Goal: Information Seeking & Learning: Learn about a topic

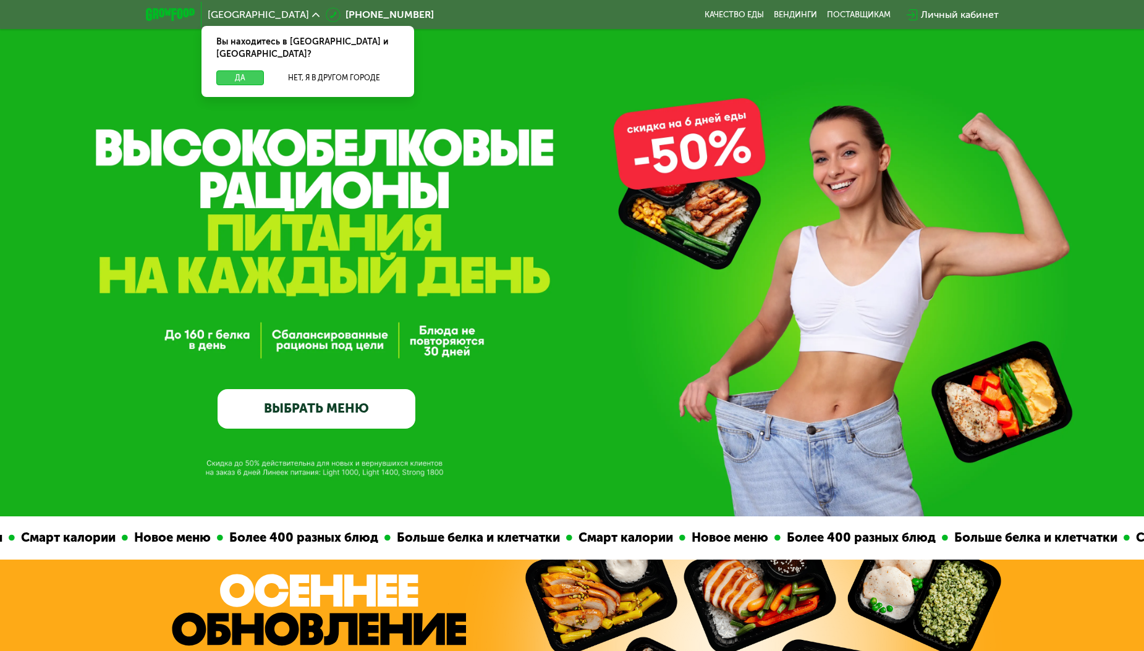
click at [238, 70] on button "Да" at bounding box center [240, 77] width 48 height 15
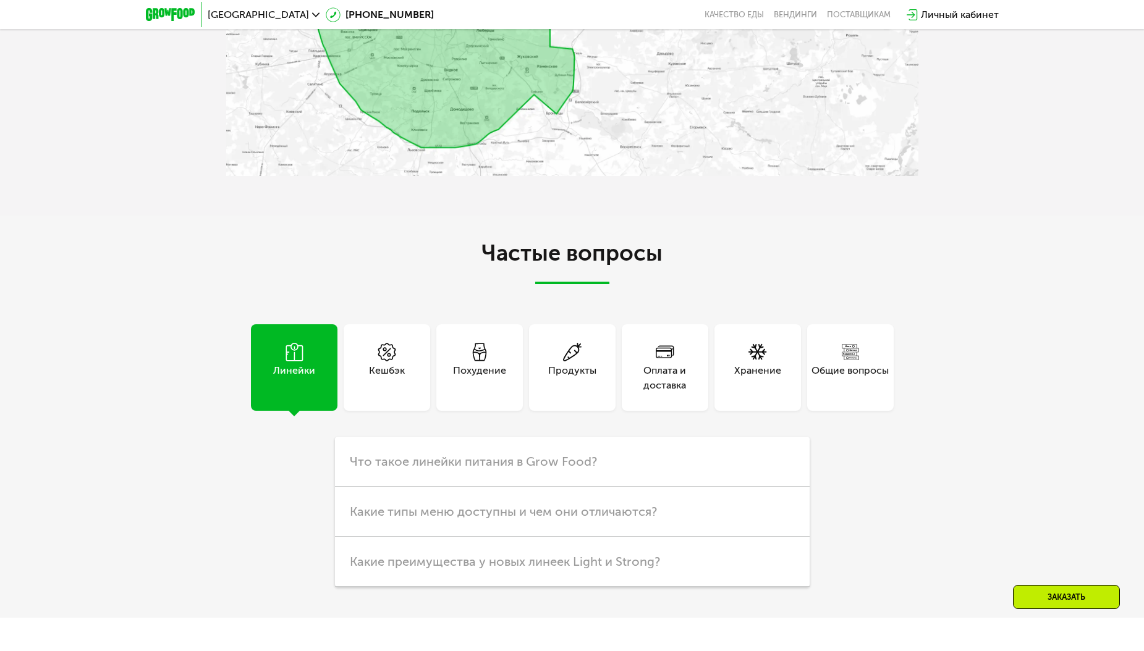
scroll to position [3435, 0]
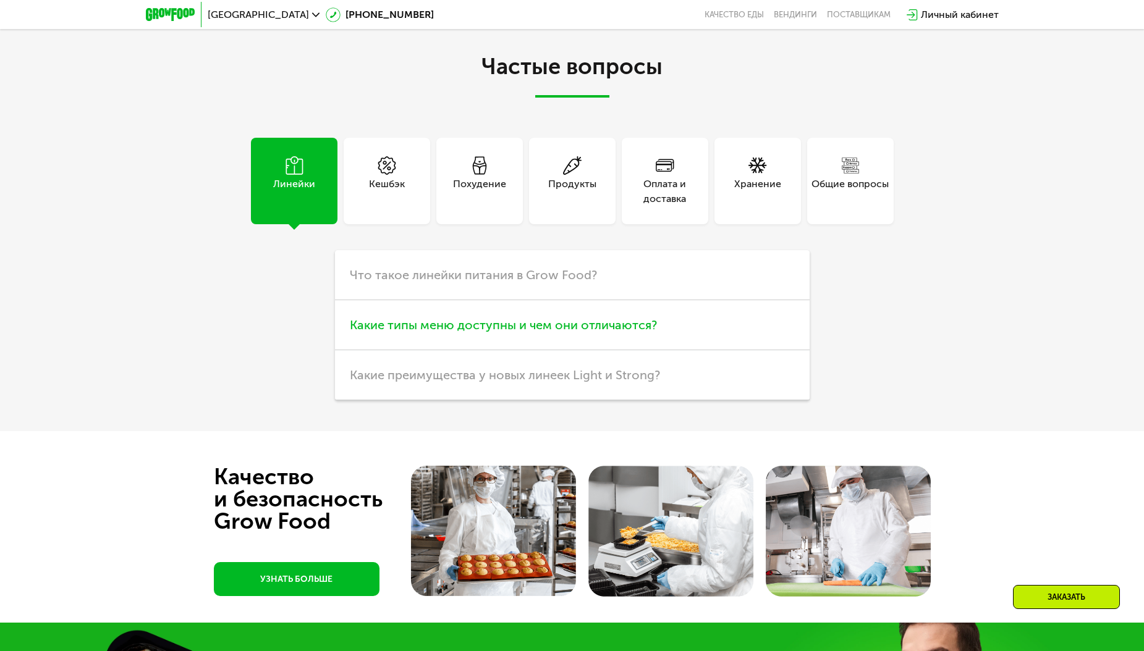
click at [629, 332] on span "Какие типы меню доступны и чем они отличаются?" at bounding box center [503, 325] width 307 height 15
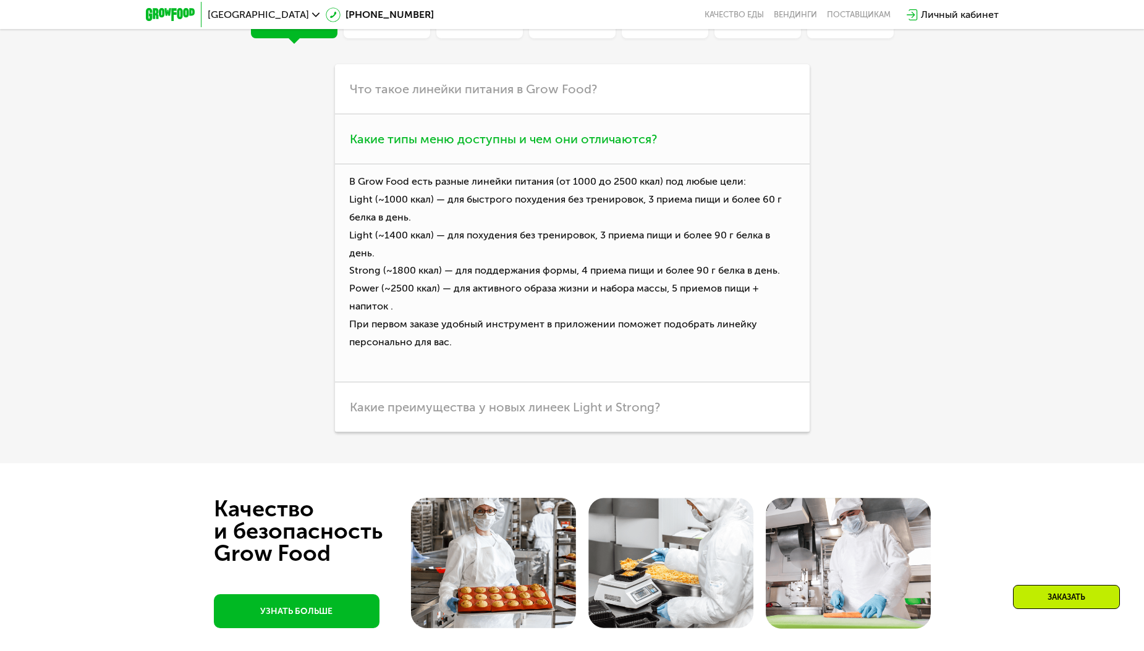
scroll to position [3620, 0]
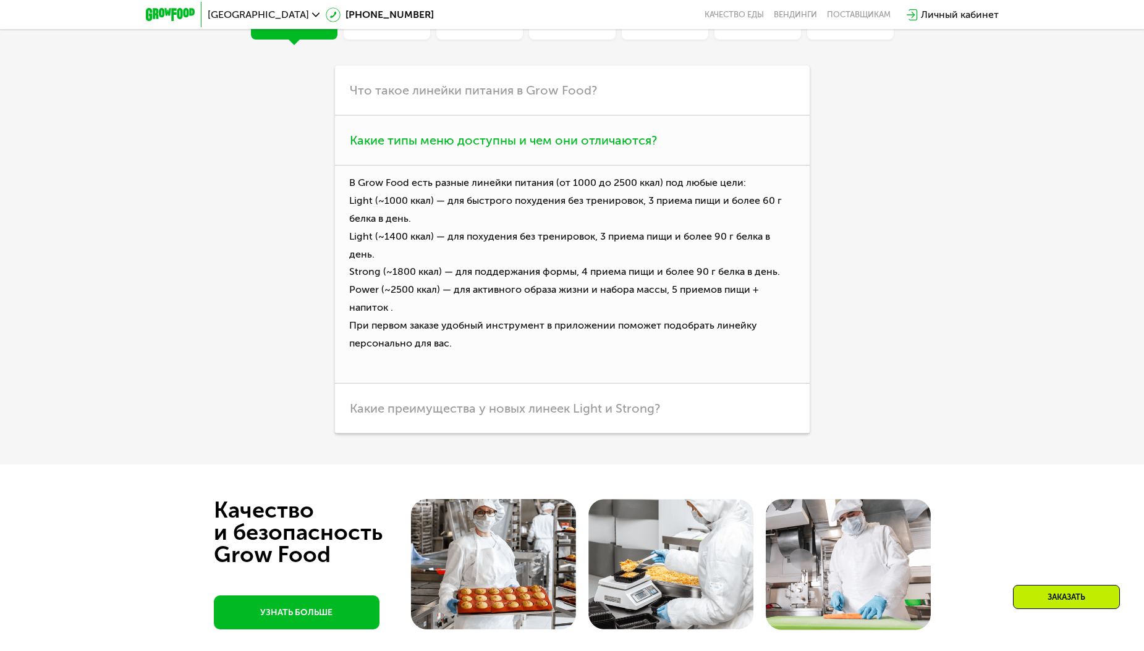
click at [643, 148] on span "Какие типы меню доступны и чем они отличаются?" at bounding box center [503, 140] width 307 height 15
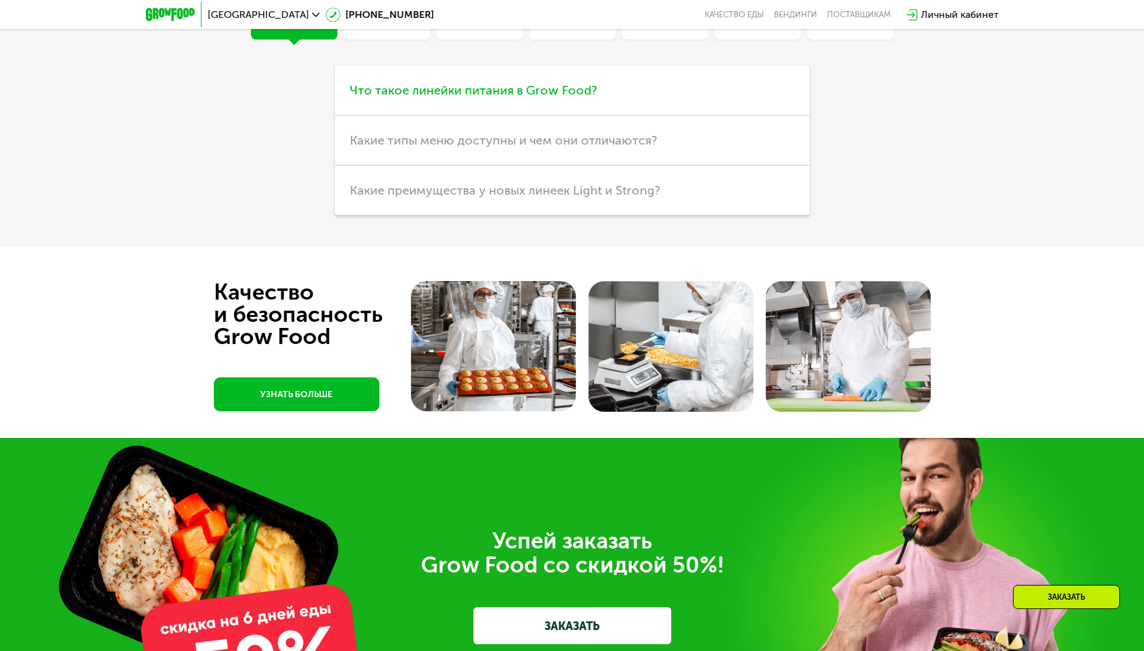
click at [611, 116] on h3 "Что такое линейки питания в Grow Food?" at bounding box center [572, 91] width 475 height 50
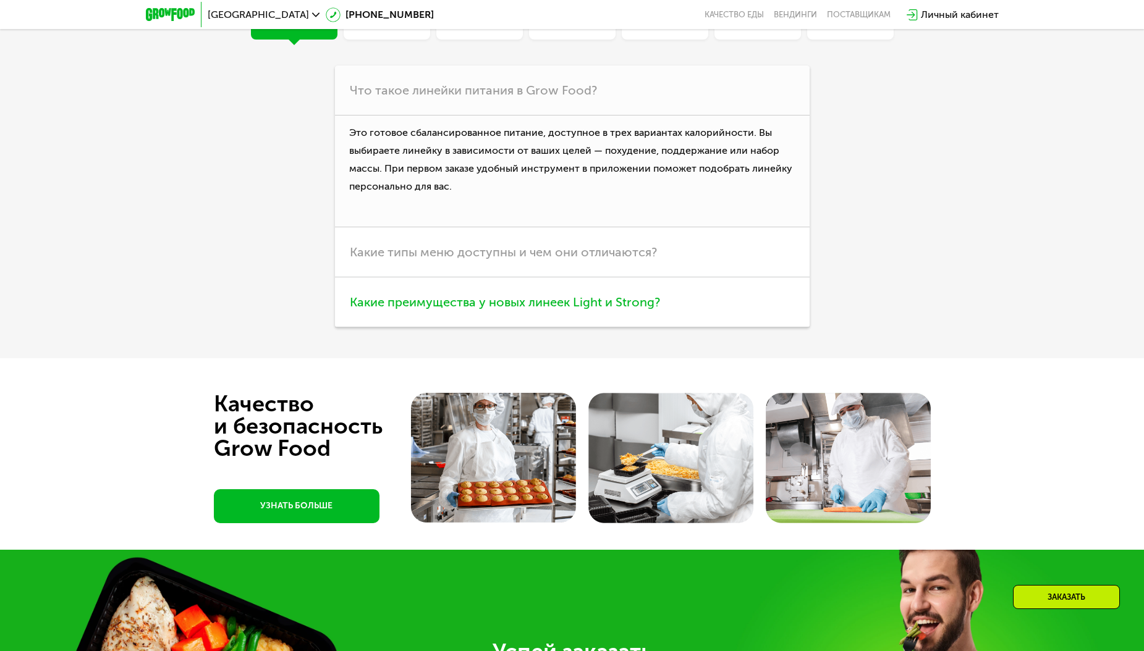
click at [612, 310] on span "Какие преимущества у новых линеек Light и Strong?" at bounding box center [505, 302] width 310 height 15
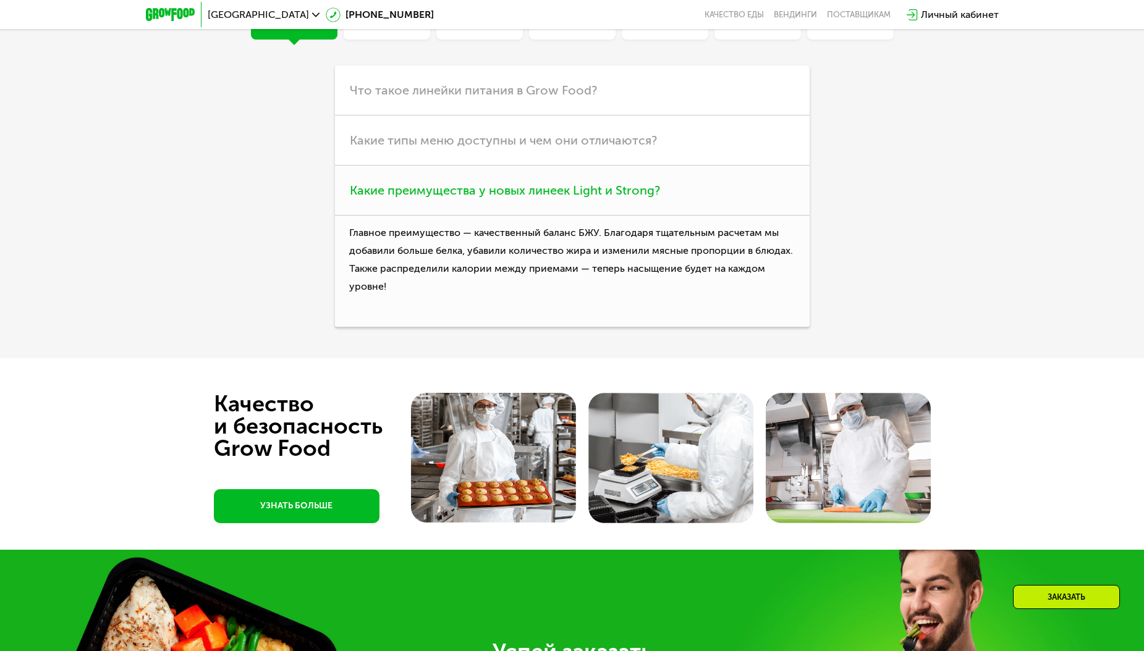
click at [633, 198] on span "Какие преимущества у новых линеек Light и Strong?" at bounding box center [505, 190] width 310 height 15
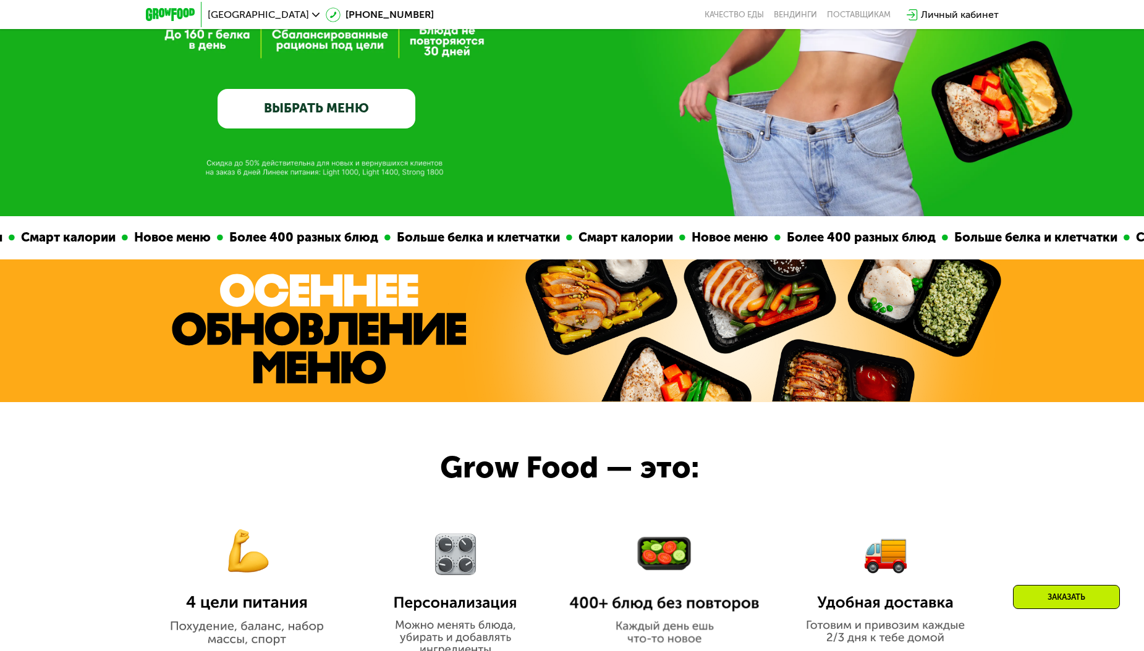
scroll to position [0, 0]
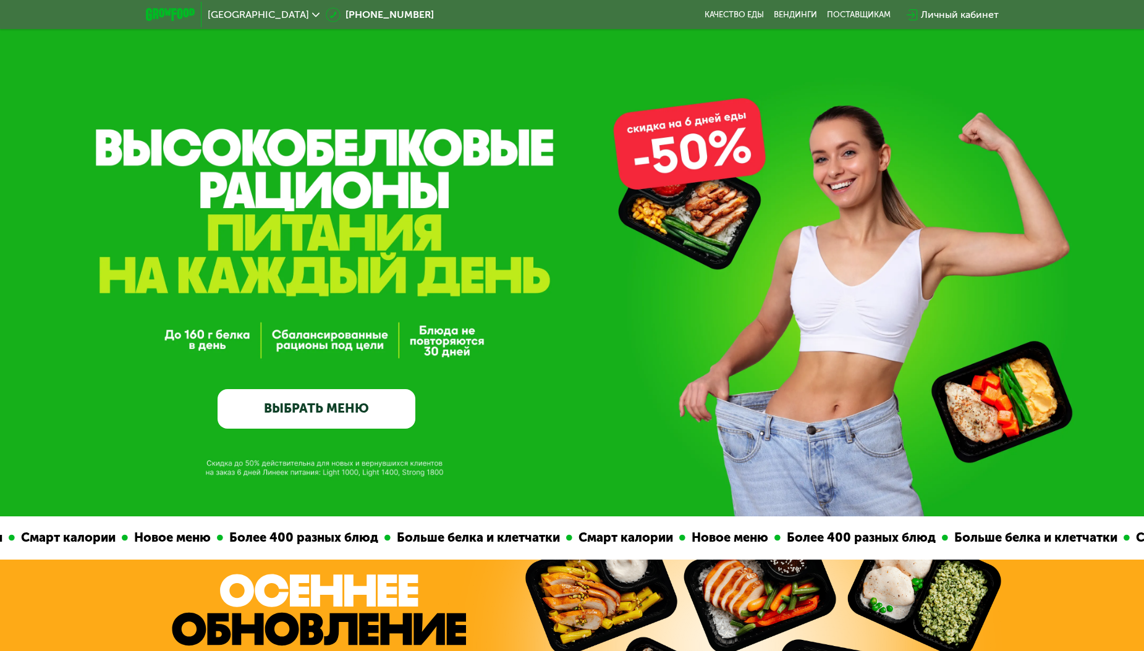
drag, startPoint x: 789, startPoint y: 536, endPoint x: 923, endPoint y: 540, distance: 134.2
click at [923, 540] on div "Смарт калории Новое меню Более 400 разных блюд Больше белка и клетчатки Смарт к…" at bounding box center [570, 538] width 3345 height 43
click at [946, 540] on div "Больше белка и клетчатки" at bounding box center [1034, 537] width 176 height 19
drag, startPoint x: 671, startPoint y: 228, endPoint x: 483, endPoint y: 226, distance: 188.5
click at [483, 227] on div "GrowFood — доставка правильного питания ВЫБРАТЬ МЕНЮ" at bounding box center [572, 306] width 1144 height 246
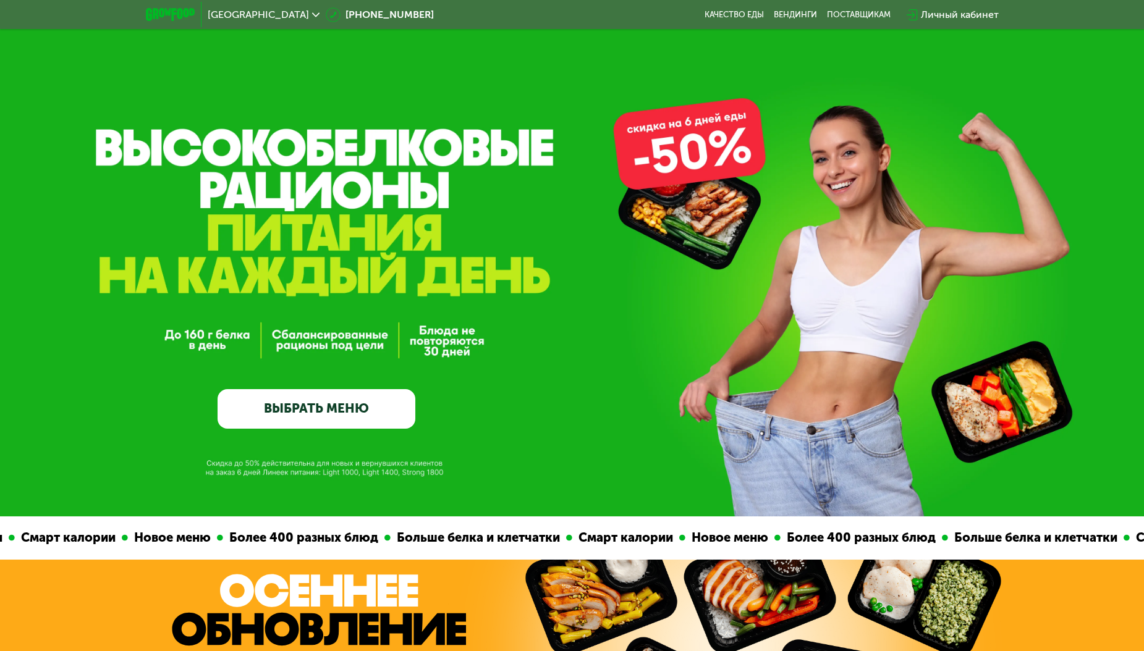
drag, startPoint x: 454, startPoint y: 225, endPoint x: 798, endPoint y: 224, distance: 343.6
click at [794, 224] on div "GrowFood — доставка правильного питания ВЫБРАТЬ МЕНЮ" at bounding box center [572, 306] width 1144 height 246
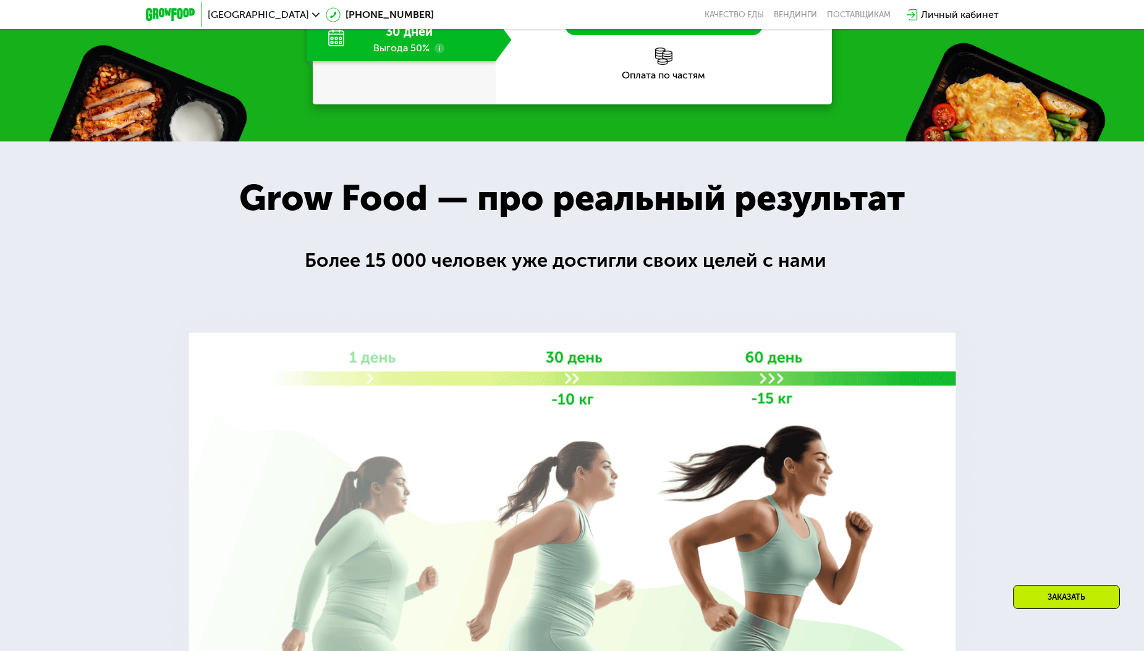
scroll to position [1925, 0]
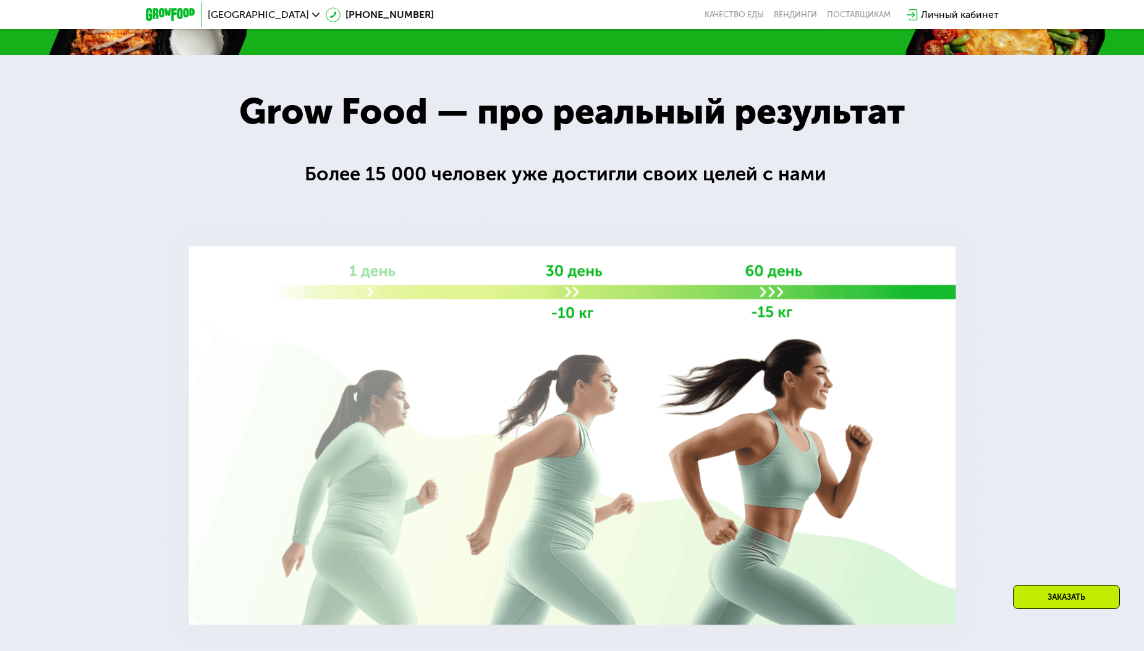
click at [549, 370] on img at bounding box center [572, 435] width 830 height 442
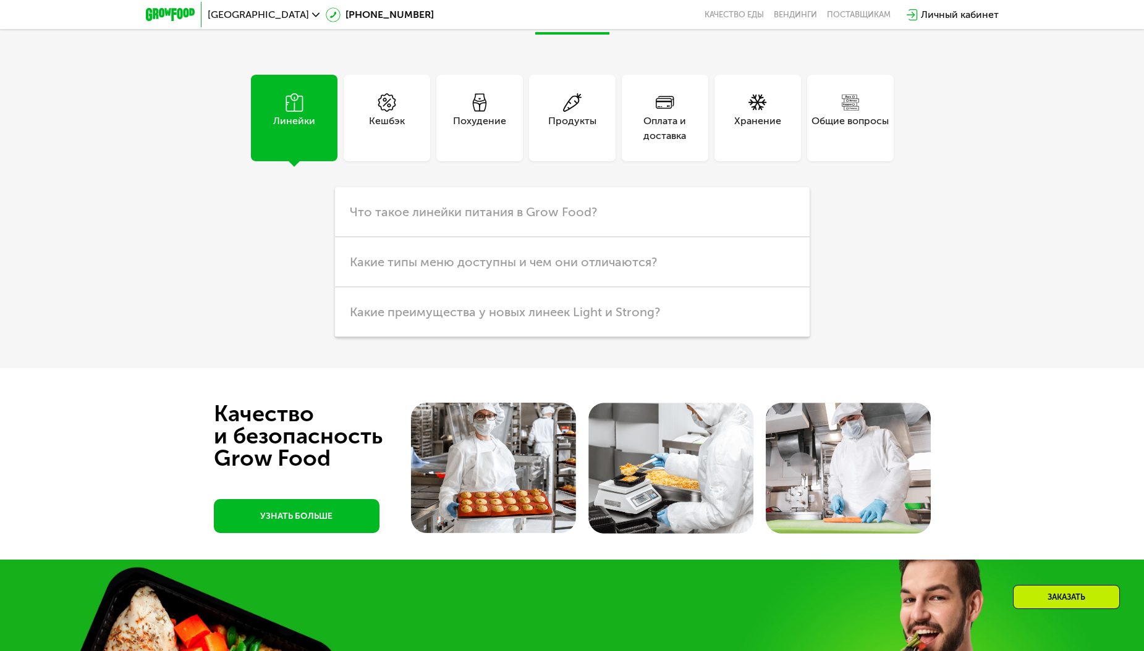
scroll to position [3280, 0]
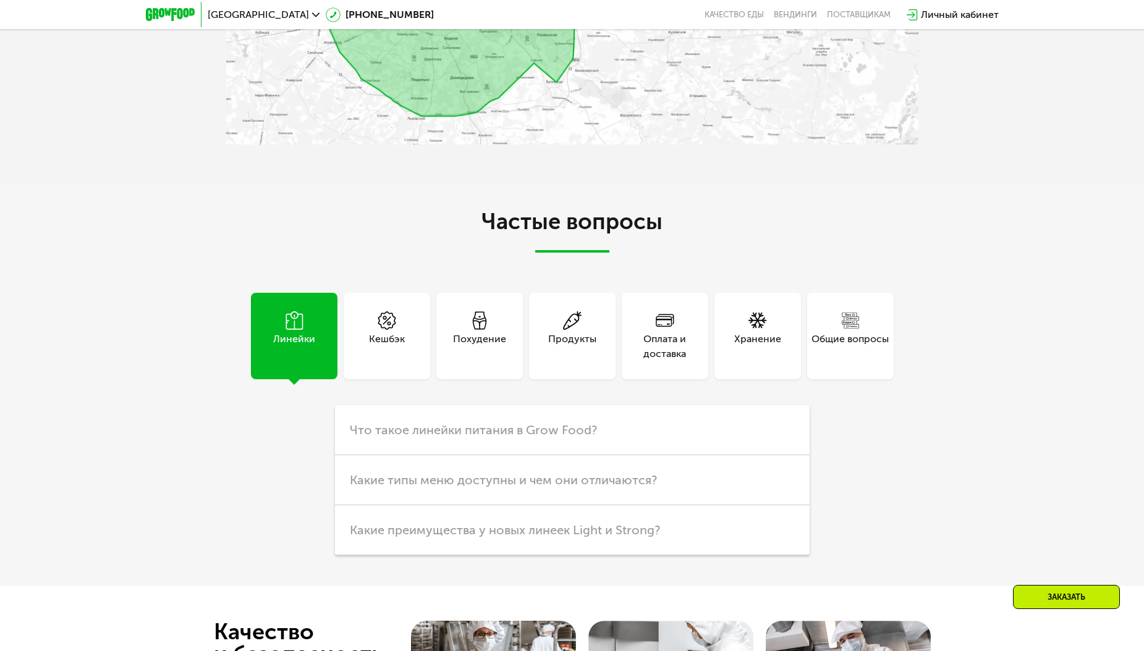
click at [659, 362] on div "Оплата и доставка" at bounding box center [665, 347] width 87 height 30
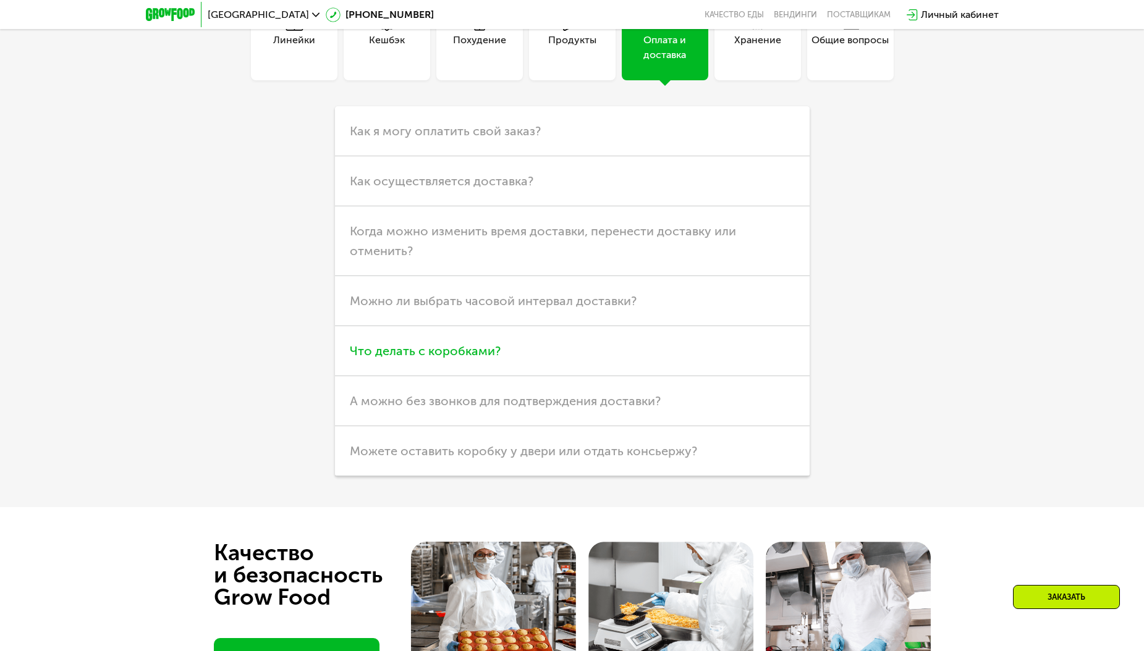
scroll to position [3604, 0]
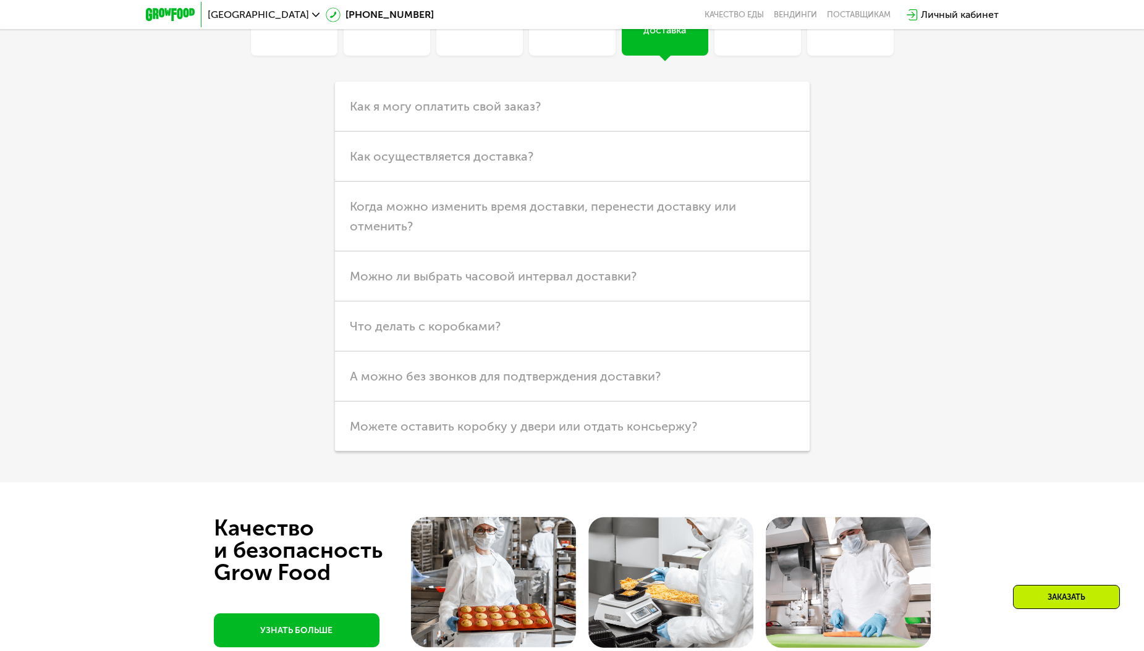
click at [767, 56] on div "Хранение" at bounding box center [757, 12] width 87 height 87
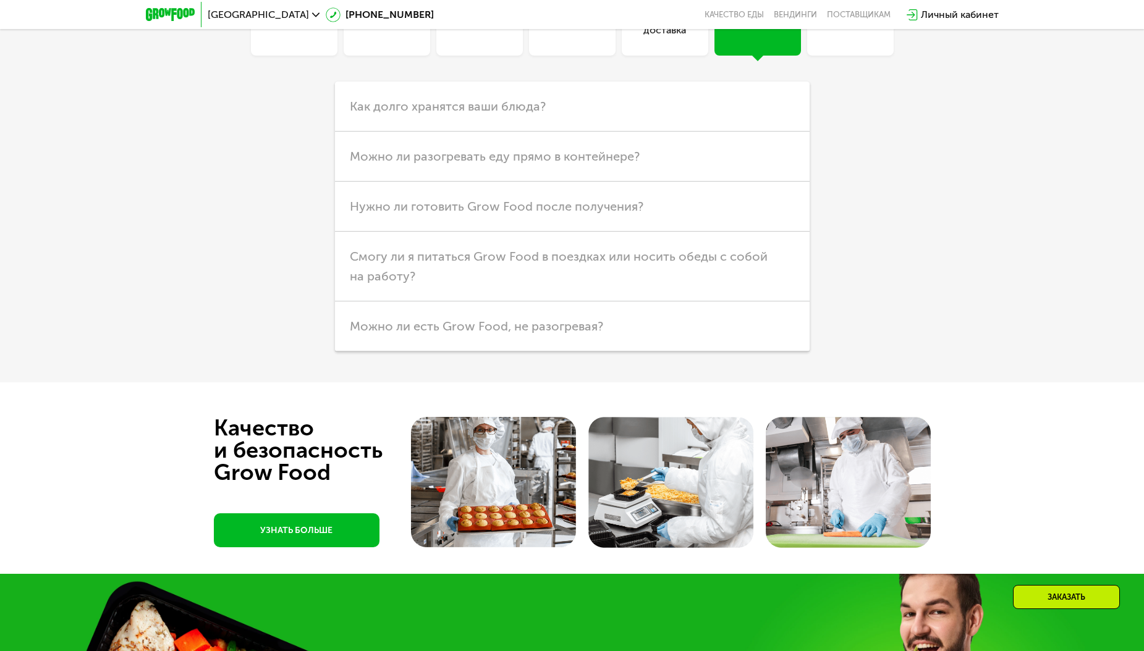
click at [839, 38] on div "Общие вопросы" at bounding box center [849, 23] width 77 height 30
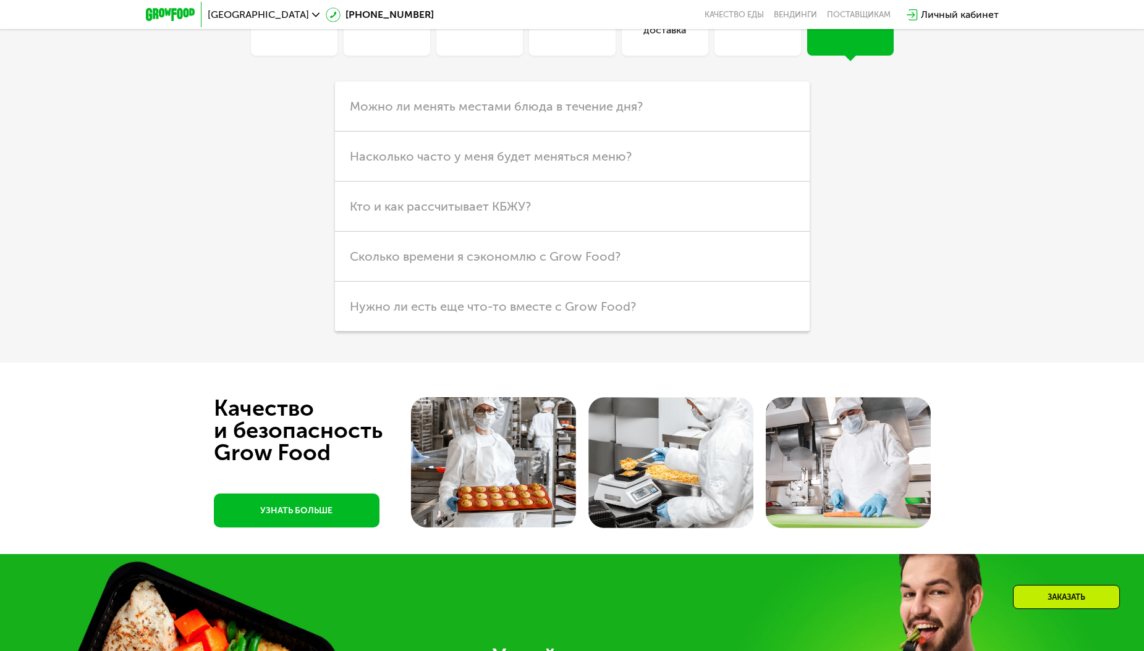
click at [873, 235] on div "Линейки Кешбэк Похудение Продукты Оплата и доставка Хранение Общие вопросы Что …" at bounding box center [572, 150] width 692 height 363
click at [211, 143] on div "Частые вопросы Линейки Кешбэк Похудение Продукты Оплата и доставка Хранение Общ…" at bounding box center [572, 111] width 1144 height 502
click at [290, 38] on div "Линейки" at bounding box center [294, 23] width 42 height 30
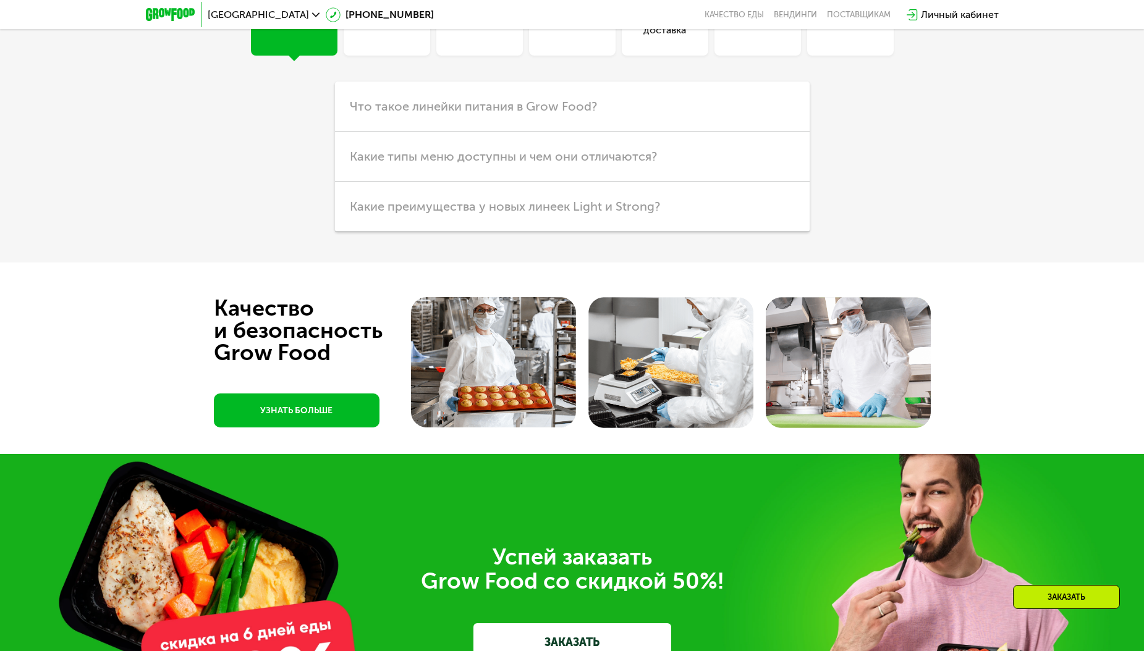
click at [847, 56] on div "Общие вопросы" at bounding box center [850, 12] width 87 height 87
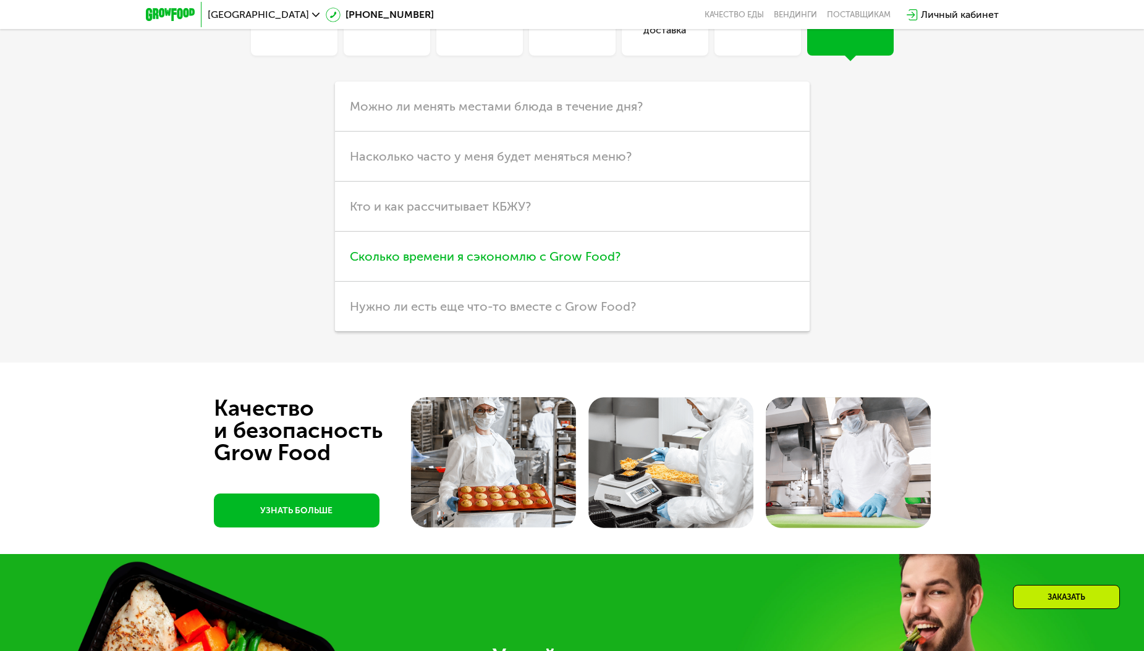
click at [701, 282] on h3 "Сколько времени я сэкономлю с Grow Food?" at bounding box center [572, 257] width 475 height 50
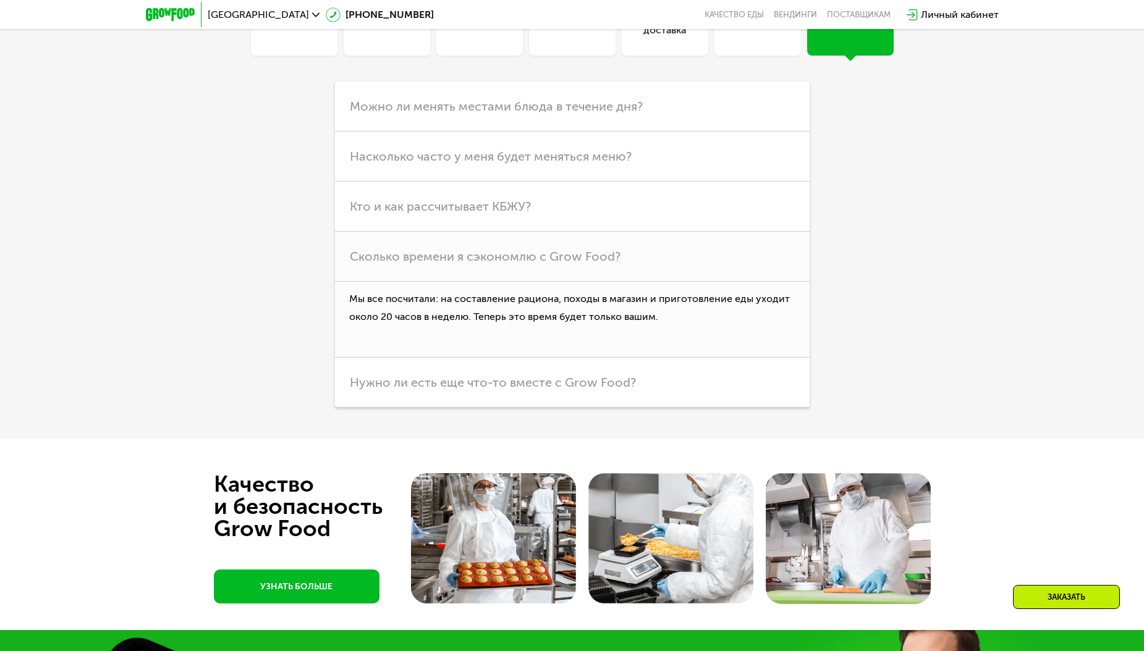
click at [878, 323] on div "Линейки Кешбэк Похудение Продукты Оплата и доставка Хранение Общие вопросы Что …" at bounding box center [572, 188] width 692 height 439
